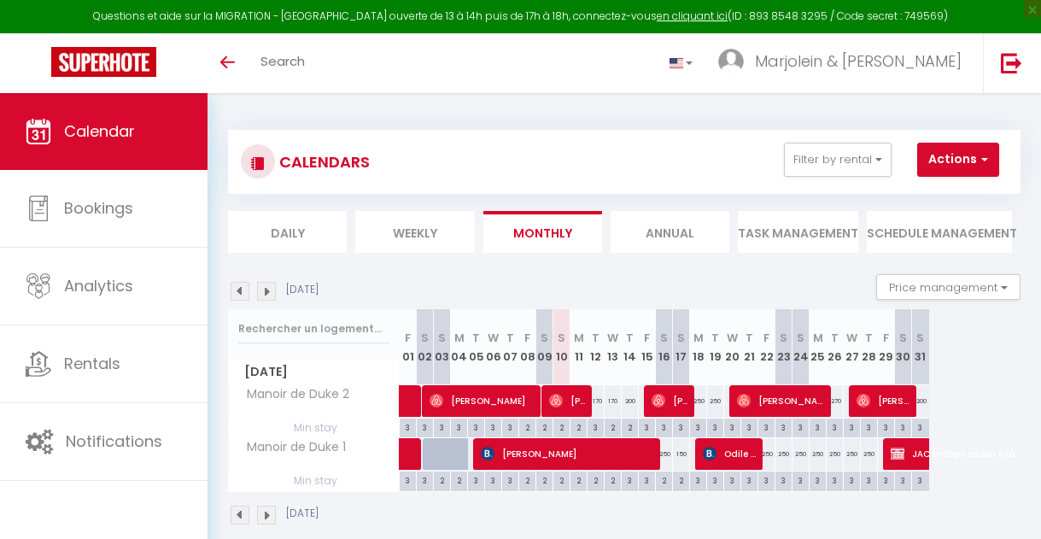
select select
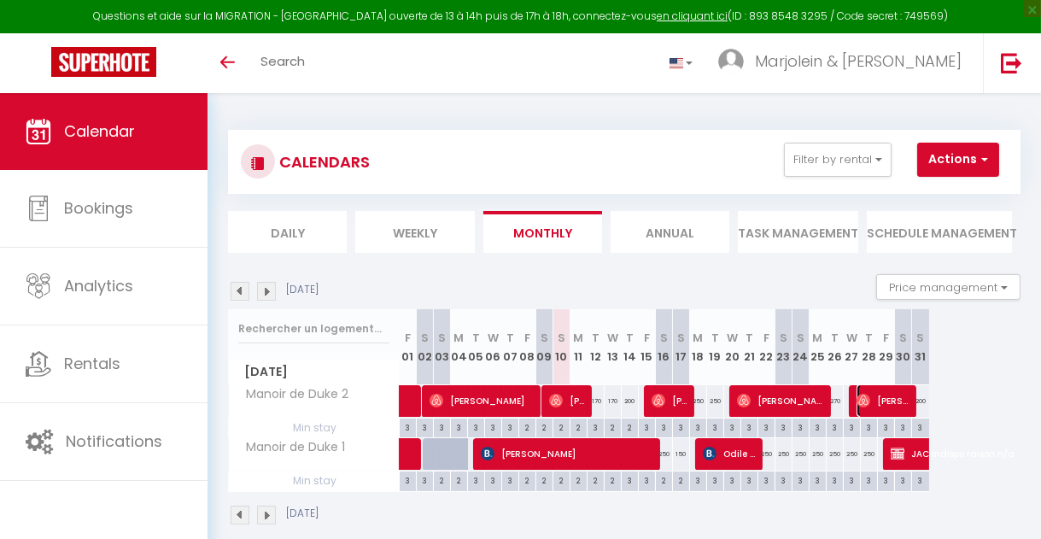
click at [866, 400] on img at bounding box center [863, 401] width 14 height 14
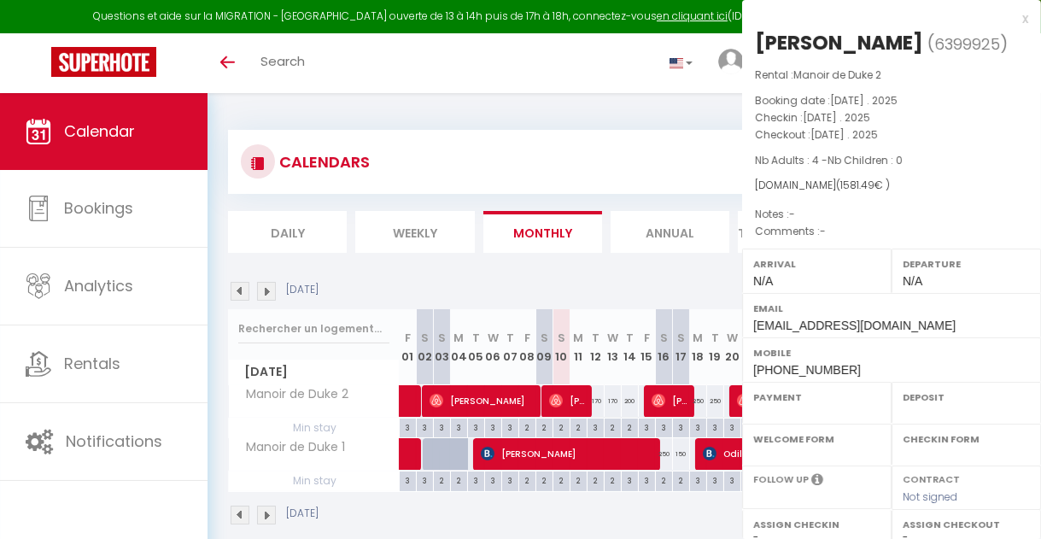
select select "OK"
select select "0"
select select "1"
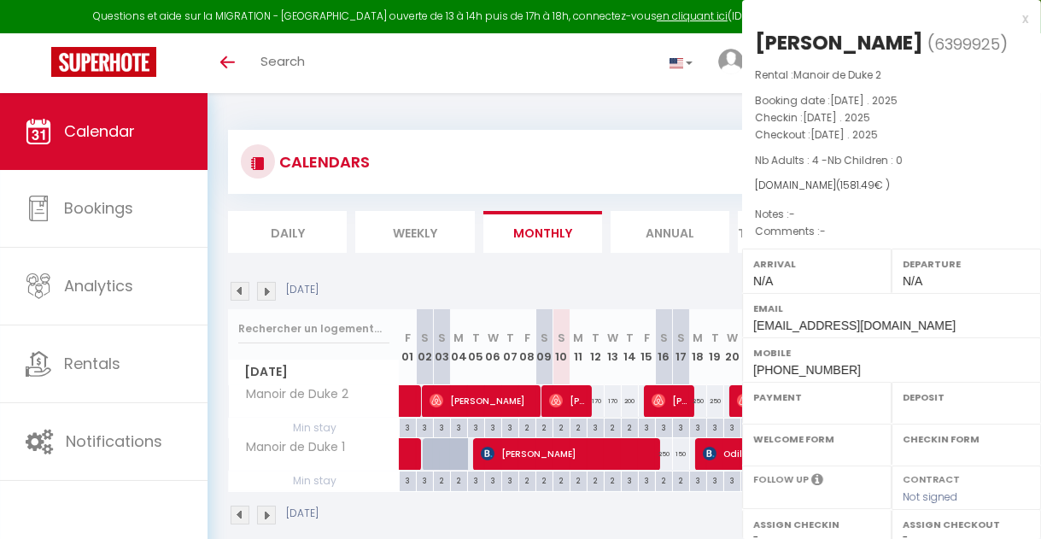
select select
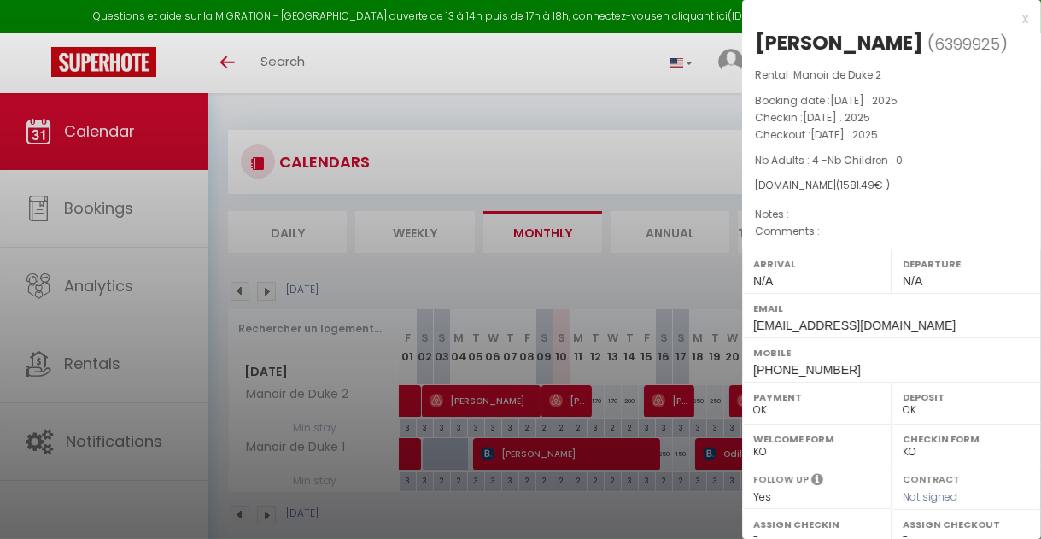
select select "9948"
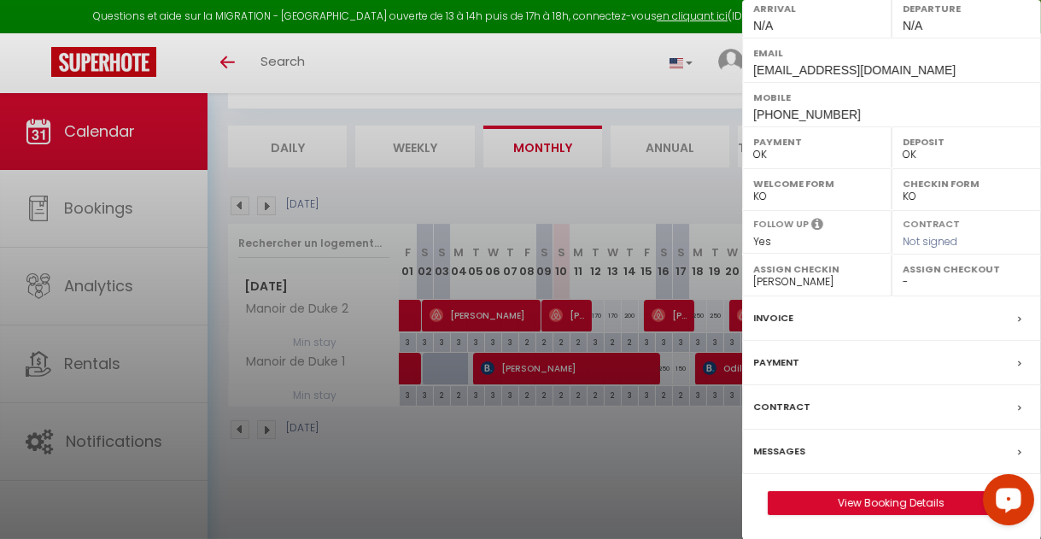
scroll to position [93, 0]
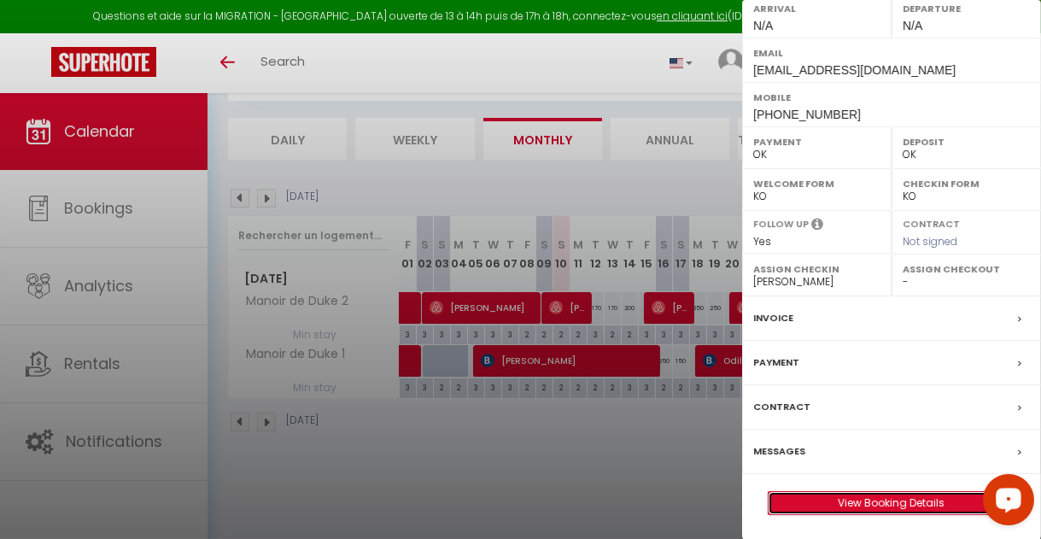
click at [920, 495] on link "View Booking Details" at bounding box center [891, 503] width 246 height 22
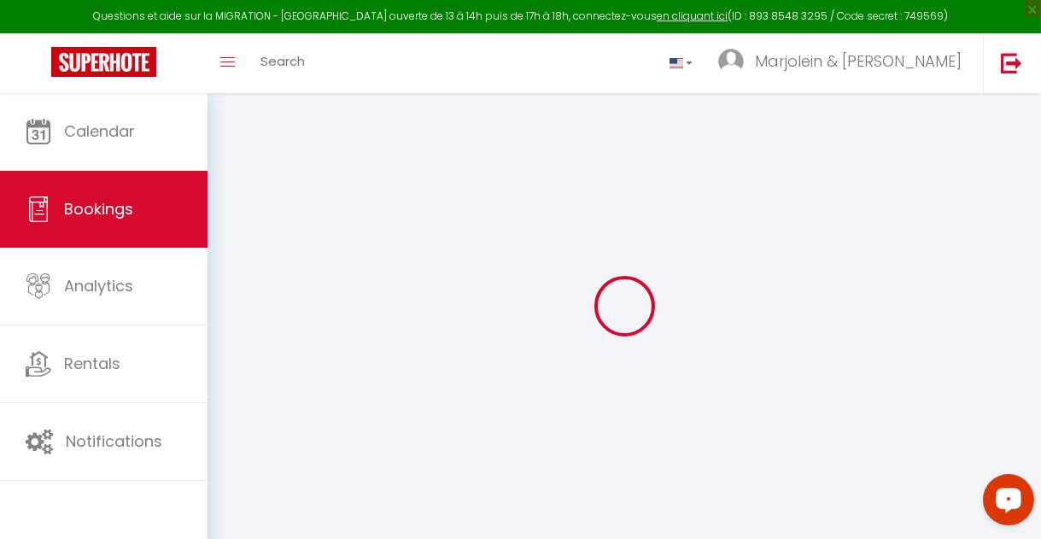
type input "[PERSON_NAME]"
type input "Doda"
type input "[EMAIL_ADDRESS][DOMAIN_NAME]"
type input "[PHONE_NUMBER]"
select select
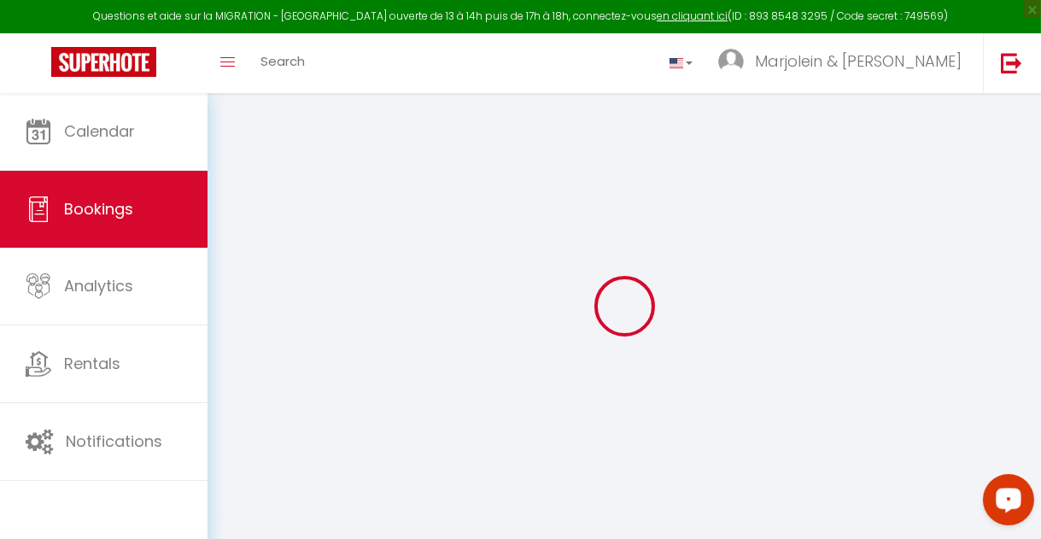
type input "269.28000000000003"
select select "66585"
select select "1"
select select
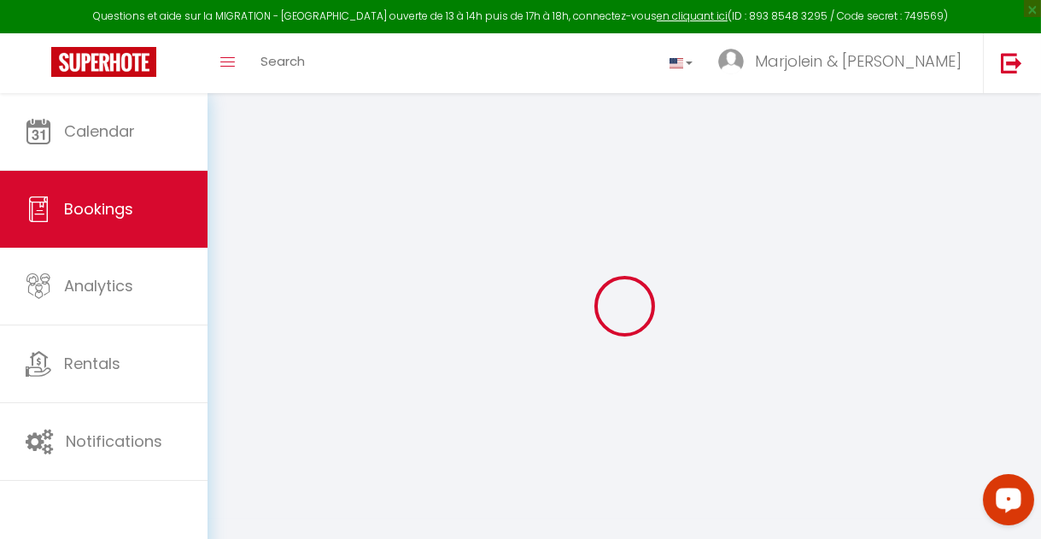
type input "4"
select select "12"
select select
type input "1276"
checkbox input "false"
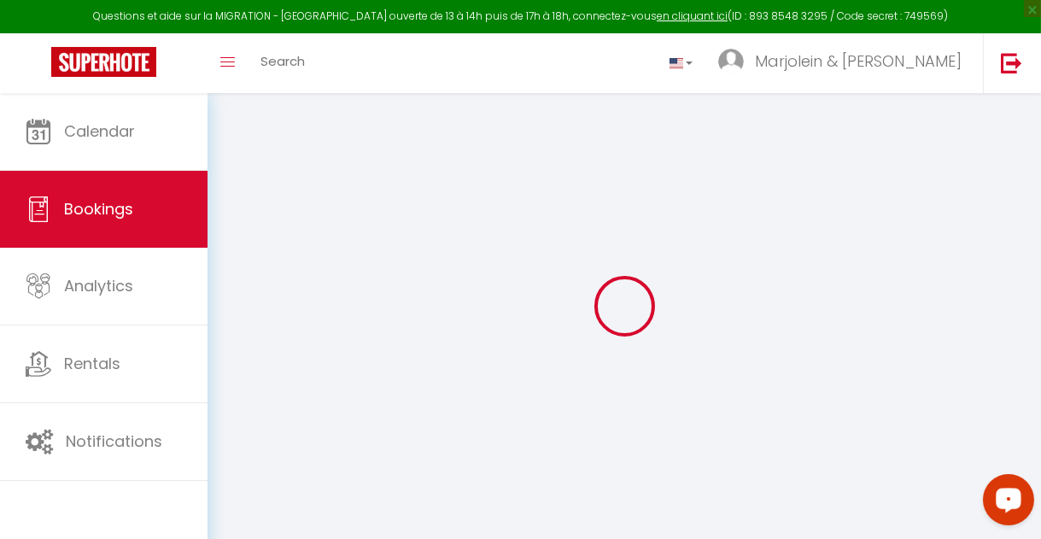
select select "1"
type input "0"
select select
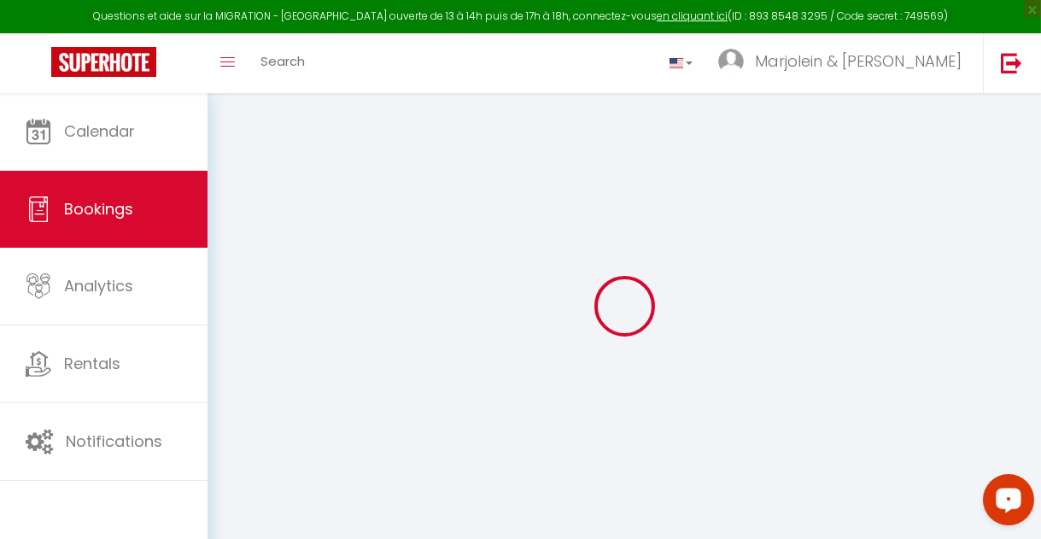
select select
select select "15"
checkbox input "false"
select select
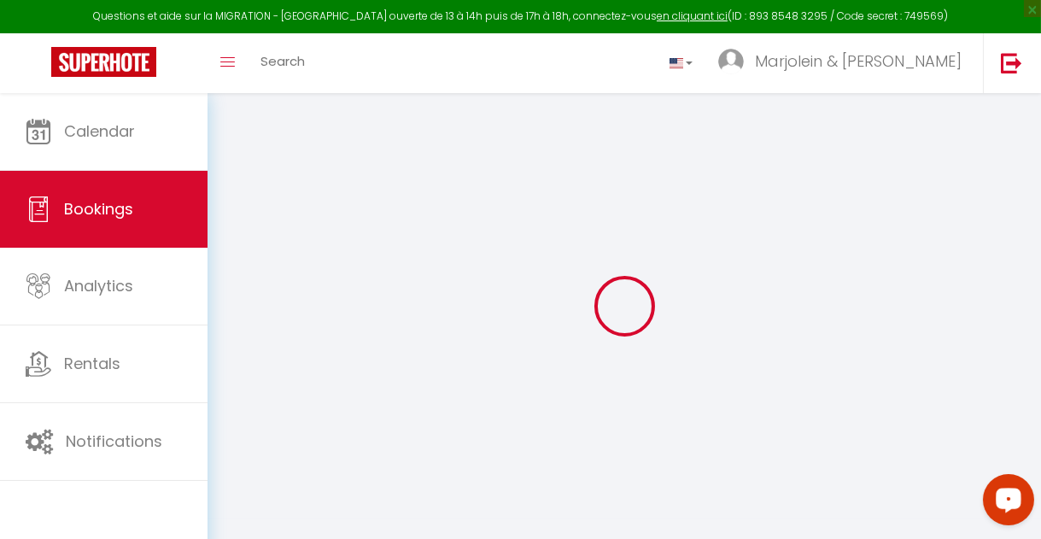
select select
checkbox input "false"
select select
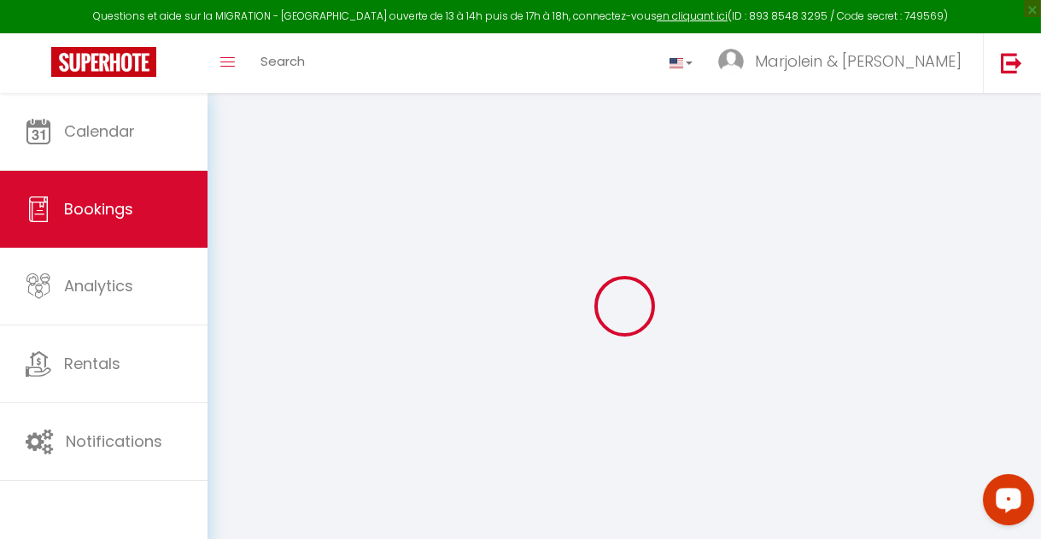
select select
checkbox input "false"
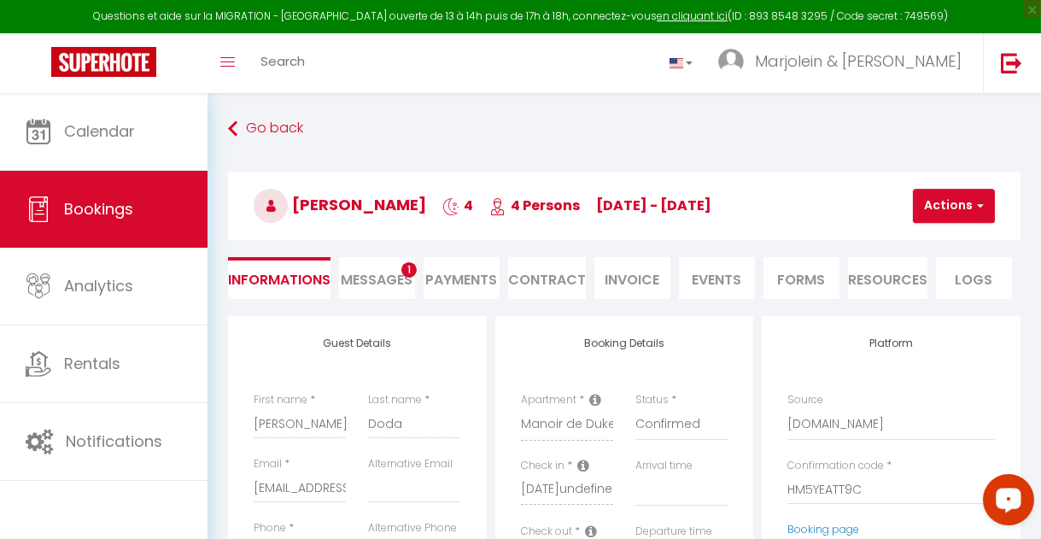
select select
checkbox input "false"
select select
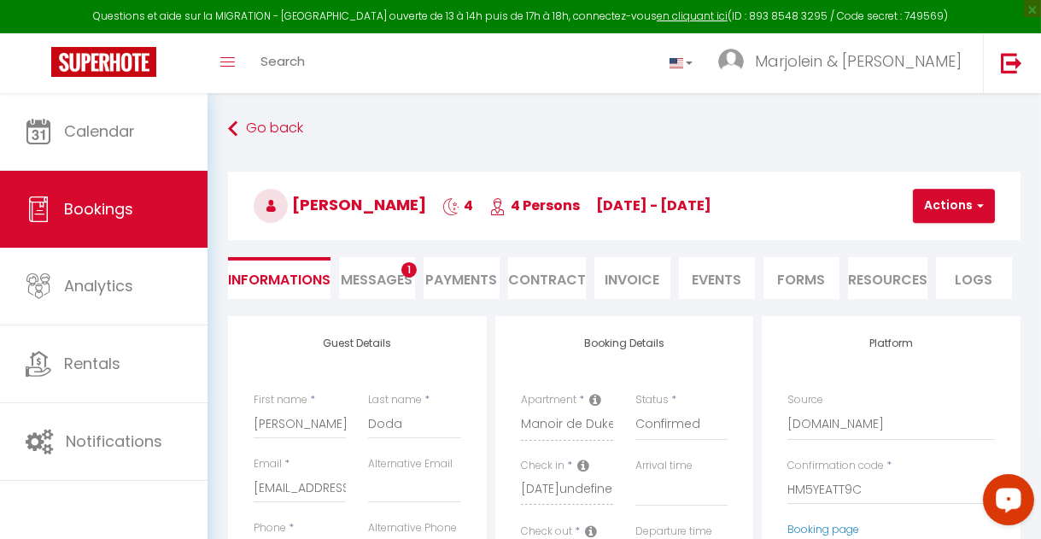
type input "220"
type input "85.49"
select select
checkbox input "false"
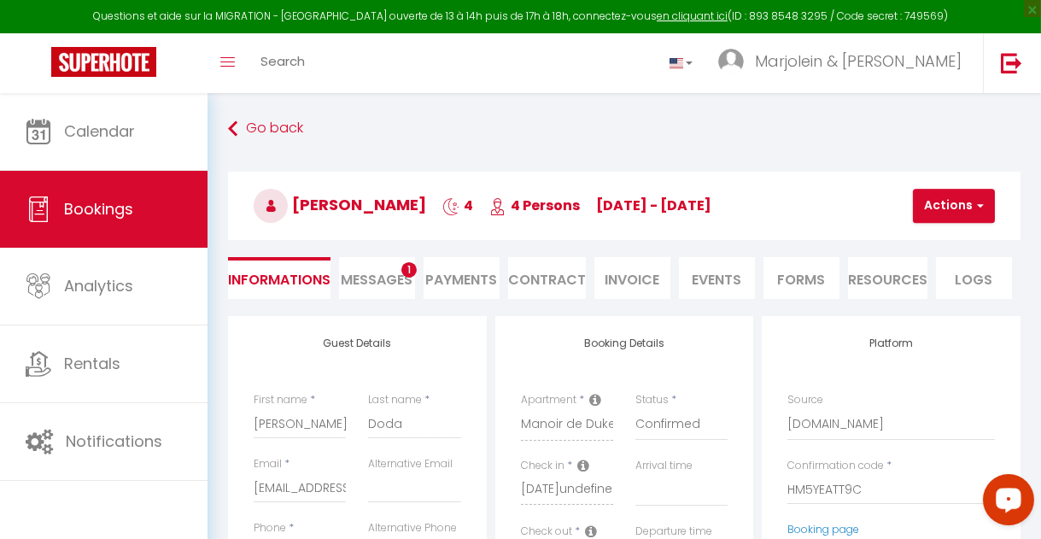
select select
checkbox input "false"
select select
